Goal: Navigation & Orientation: Find specific page/section

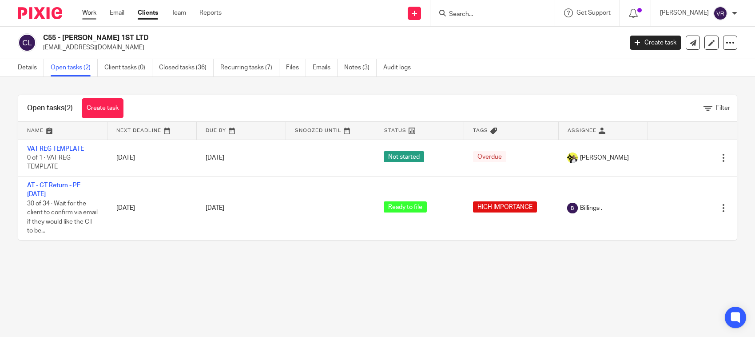
click at [84, 14] on link "Work" at bounding box center [89, 12] width 14 height 9
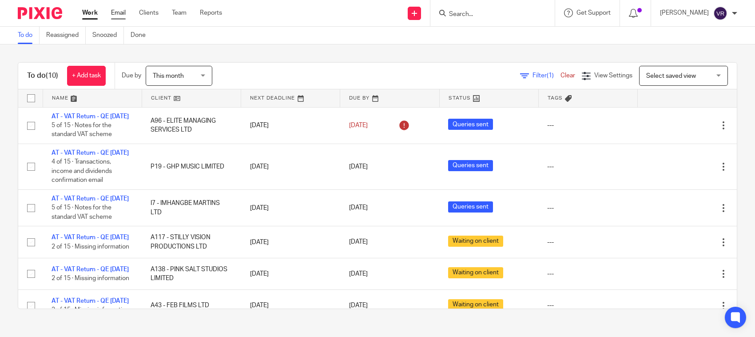
click at [119, 11] on link "Email" at bounding box center [118, 12] width 15 height 9
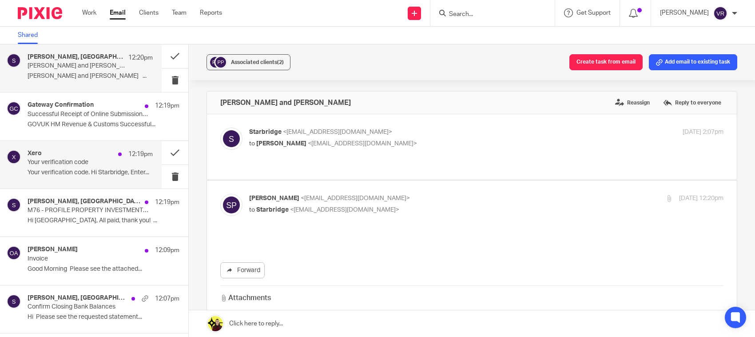
click at [100, 162] on p "Your verification code" at bounding box center [78, 163] width 100 height 8
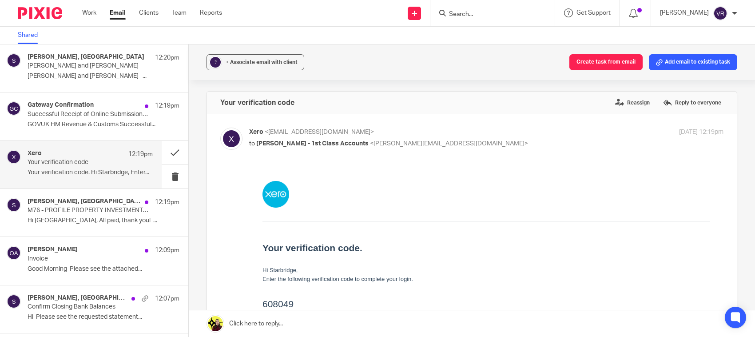
scroll to position [56, 0]
